Goal: Communication & Community: Answer question/provide support

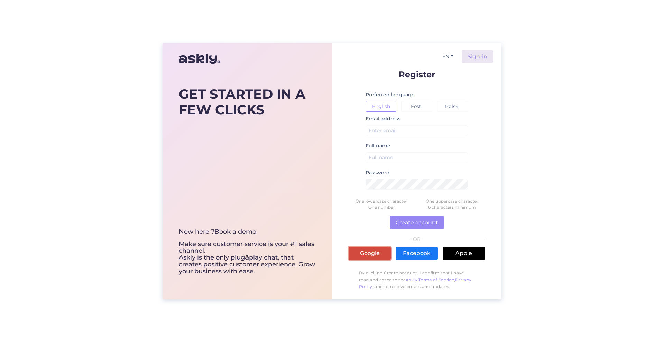
click at [374, 254] on link "Google" at bounding box center [369, 253] width 42 height 13
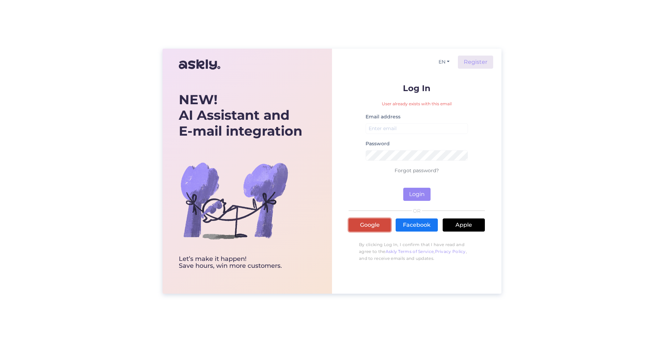
click at [373, 225] on link "Google" at bounding box center [369, 225] width 42 height 13
click at [392, 128] on input "email" at bounding box center [416, 128] width 102 height 11
type input "g"
type input "iveikals@brain-games.com"
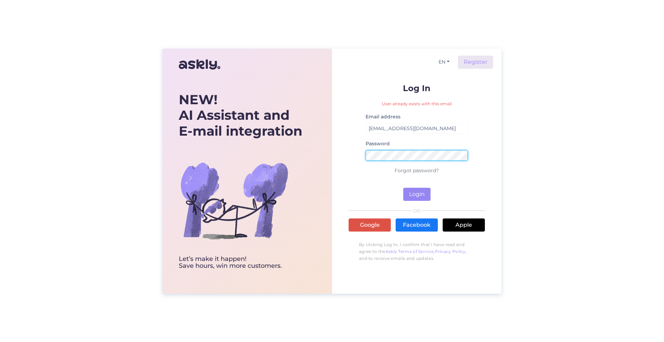
click at [403, 188] on button "Login" at bounding box center [416, 194] width 27 height 13
click at [339, 154] on div "EN Register Log In Email address iveikals@brain-games.com Password Wrong passwo…" at bounding box center [416, 171] width 169 height 245
click at [403, 188] on button "Login" at bounding box center [416, 194] width 27 height 13
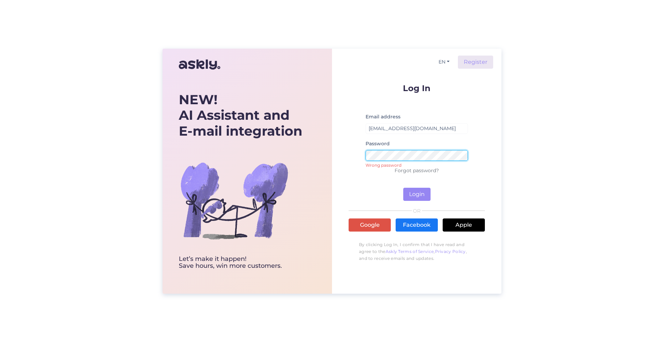
click at [403, 188] on button "Login" at bounding box center [416, 194] width 27 height 13
click at [323, 159] on div "NEW! AI Assistant and E-mail integration Let’s make it happen! Save hours, win …" at bounding box center [331, 171] width 339 height 245
click at [423, 194] on button "Login" at bounding box center [416, 194] width 27 height 13
click at [408, 171] on link "Forgot password?" at bounding box center [416, 171] width 44 height 6
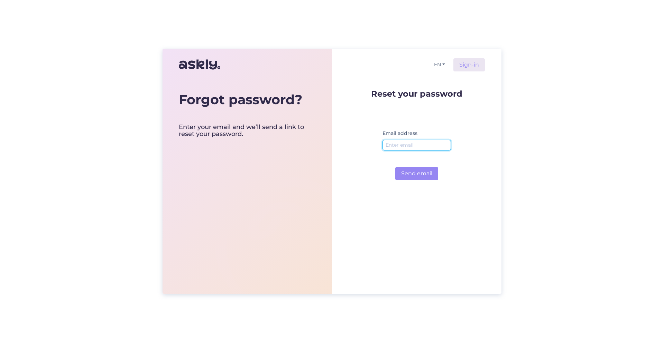
click at [413, 145] on input "email" at bounding box center [416, 145] width 68 height 11
click at [459, 176] on form "Reset your password Email address Send email" at bounding box center [416, 135] width 91 height 91
click at [423, 137] on div "Email address" at bounding box center [416, 142] width 68 height 27
click at [418, 143] on input "email" at bounding box center [416, 145] width 68 height 11
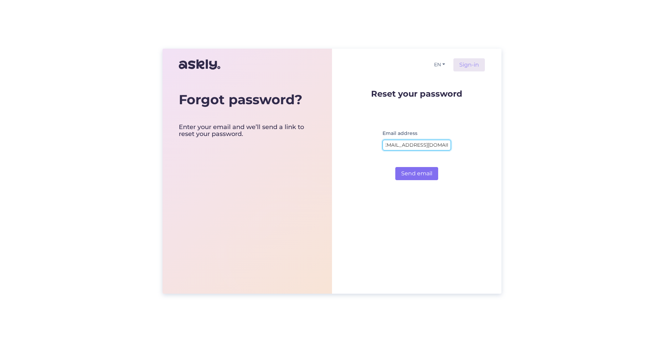
type input "iveikals@brain-games.com"
click at [422, 175] on button "Send email" at bounding box center [416, 173] width 43 height 13
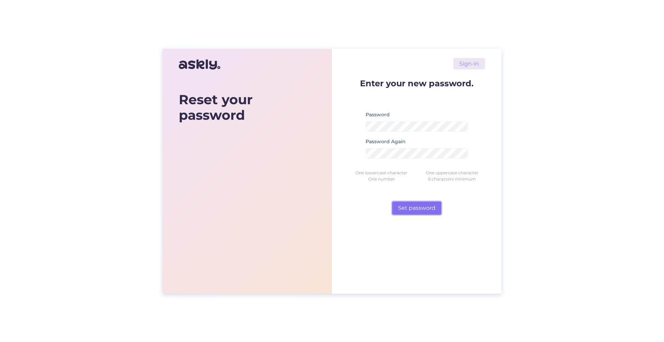
click at [417, 208] on button "Set password" at bounding box center [416, 208] width 49 height 13
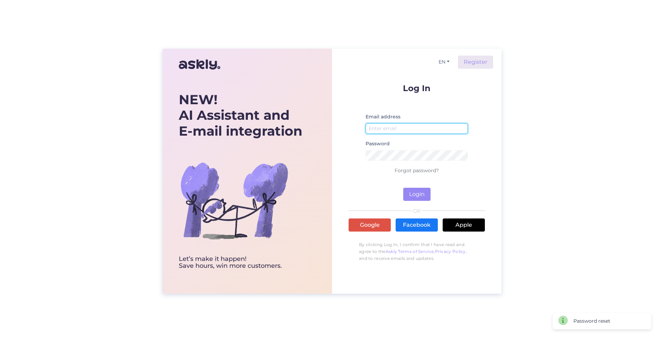
click at [402, 129] on input "email" at bounding box center [416, 128] width 102 height 11
type input "iveikals@BRAIN-GAMES.COM"
click at [403, 188] on button "Login" at bounding box center [416, 194] width 27 height 13
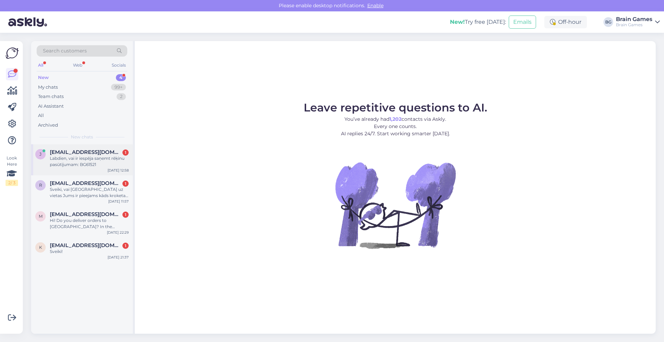
click at [71, 158] on div "Labdien, vai ir iespēja saņemt rēķinu pasūtījumam: BG61521" at bounding box center [89, 162] width 79 height 12
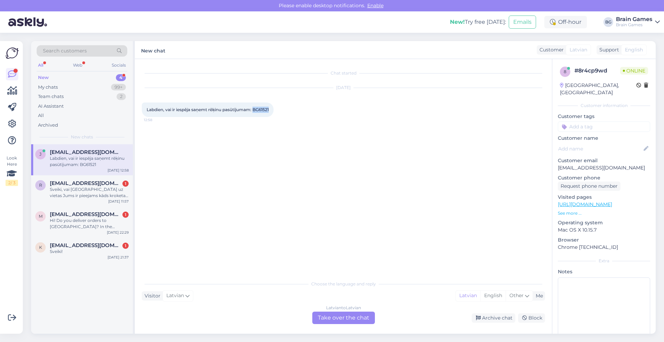
drag, startPoint x: 255, startPoint y: 110, endPoint x: 271, endPoint y: 110, distance: 15.9
click at [269, 110] on span "Labdien, vai ir iespēja saņemt rēķinu pasūtījumam: BG61521" at bounding box center [208, 109] width 122 height 5
copy span "BG61521"
click at [349, 314] on div "Latvian to Latvian Take over the chat" at bounding box center [343, 318] width 63 height 12
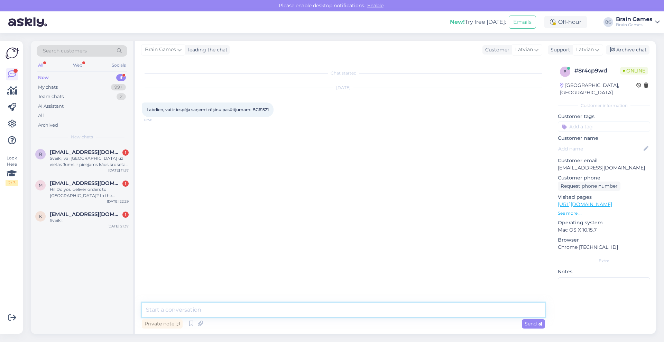
click at [188, 310] on textarea at bounding box center [343, 310] width 403 height 15
drag, startPoint x: 616, startPoint y: 160, endPoint x: 556, endPoint y: 162, distance: 60.1
click at [556, 162] on div "8 # 8r4cp9wd Online Latvia, Riga Customer information Customer tags Customer na…" at bounding box center [603, 204] width 103 height 291
copy p "jbirgelis@gmail.com"
click at [291, 318] on div "Private note Send" at bounding box center [343, 324] width 403 height 13
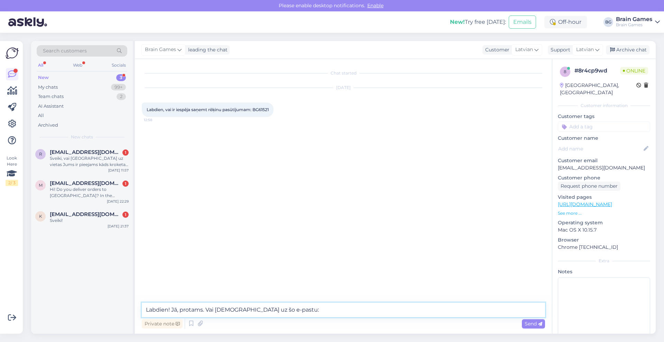
click at [292, 313] on textarea "Labdien! Jā, protams. Vai nosūtīt uz šo e-pastu:" at bounding box center [343, 310] width 403 height 15
paste textarea "jbirgelis@gmail.com"
type textarea "Labdien! Jā, protams. Vai nosūtīt uz šo e-pastu: jbirgelis@gmail.com?"
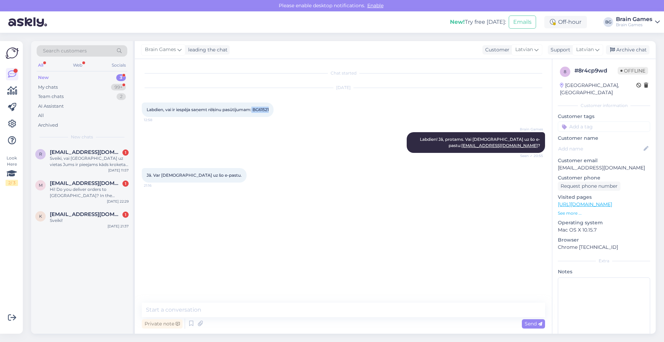
drag, startPoint x: 254, startPoint y: 112, endPoint x: 273, endPoint y: 110, distance: 18.7
click at [273, 110] on div "Labdien, vai ir iespēja saņemt rēķinu pasūtījumam: BG61521 12:58" at bounding box center [208, 110] width 132 height 15
copy span "BG61521"
